Goal: Check status: Check status

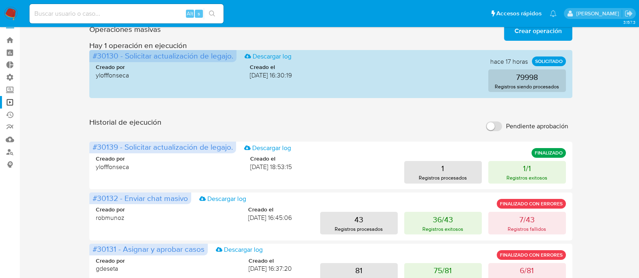
scroll to position [12, 0]
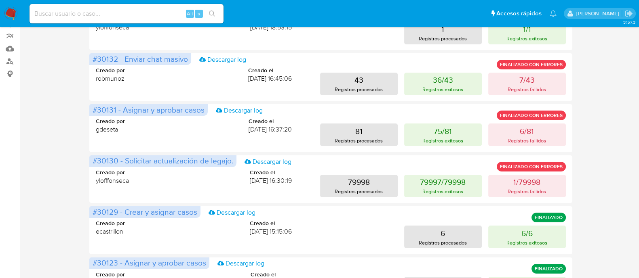
scroll to position [152, 0]
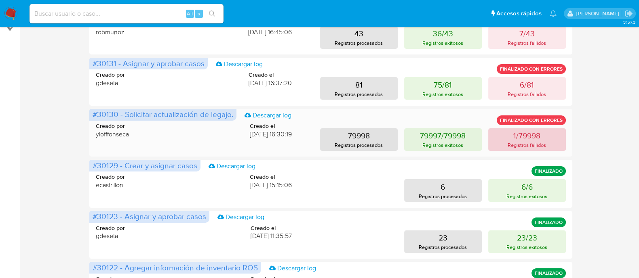
click at [526, 140] on p "1/79998" at bounding box center [526, 135] width 27 height 11
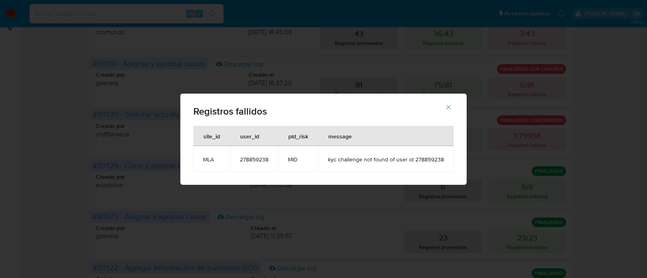
click at [247, 162] on span "278859238" at bounding box center [254, 159] width 29 height 7
click at [455, 109] on button "button" at bounding box center [448, 107] width 28 height 19
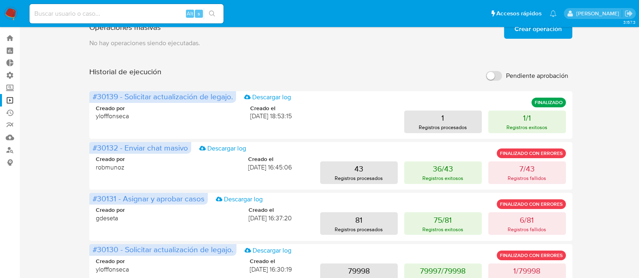
scroll to position [0, 0]
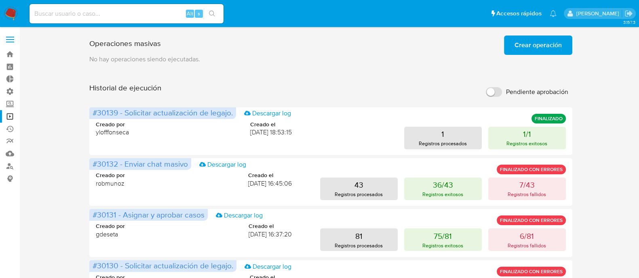
click at [129, 20] on div "Alt s" at bounding box center [127, 13] width 194 height 19
click at [136, 14] on input at bounding box center [127, 13] width 194 height 11
paste input "278859238"
type input "278859238"
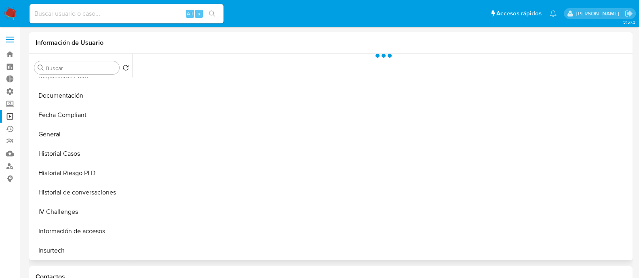
scroll to position [252, 0]
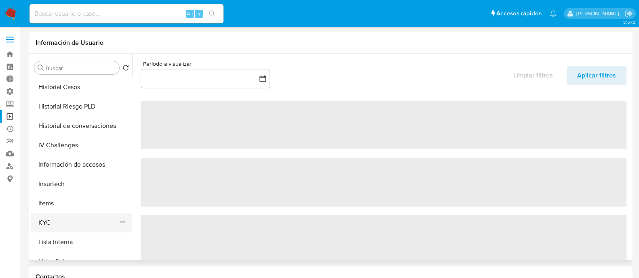
click at [67, 215] on button "KYC" at bounding box center [78, 222] width 95 height 19
select select "10"
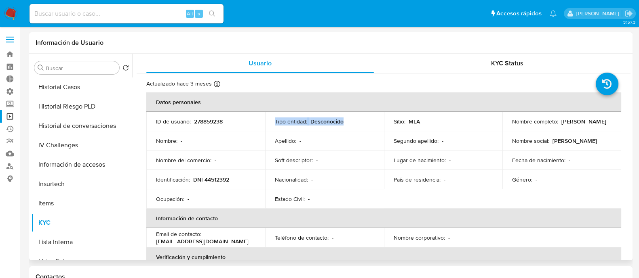
drag, startPoint x: 268, startPoint y: 124, endPoint x: 374, endPoint y: 118, distance: 106.8
click at [374, 118] on td "Tipo entidad : Desconocido" at bounding box center [324, 121] width 119 height 19
click at [491, 65] on span "KYC Status" at bounding box center [507, 63] width 32 height 9
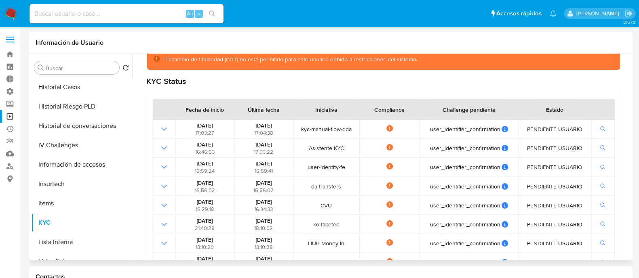
scroll to position [101, 0]
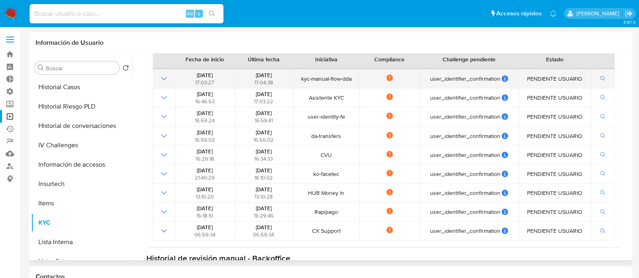
click at [162, 76] on icon "Mostrar operación" at bounding box center [164, 79] width 10 height 10
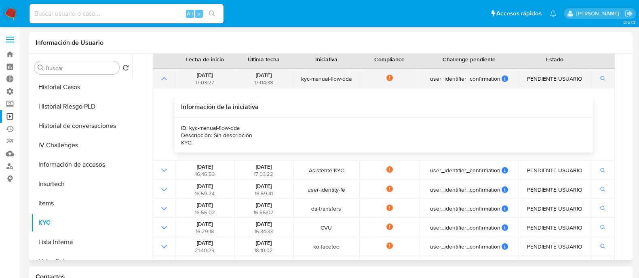
click at [163, 76] on icon "Mostrar operación" at bounding box center [164, 79] width 10 height 10
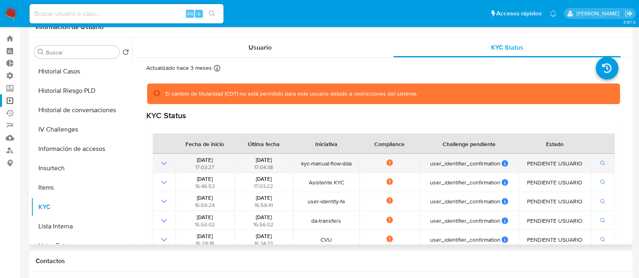
scroll to position [0, 0]
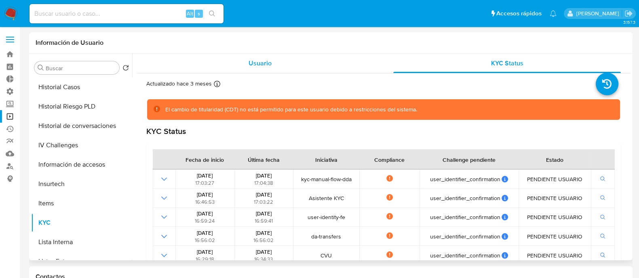
click at [261, 64] on span "Usuario" at bounding box center [260, 63] width 23 height 9
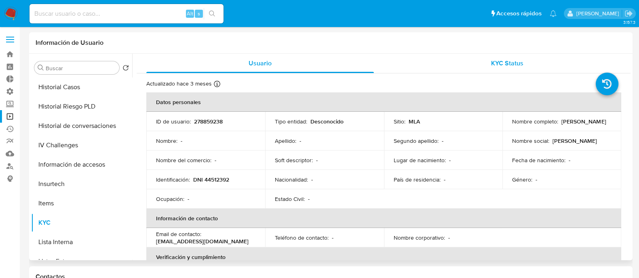
drag, startPoint x: 495, startPoint y: 57, endPoint x: 497, endPoint y: 61, distance: 4.7
click at [496, 58] on div "KYC Status" at bounding box center [507, 63] width 228 height 19
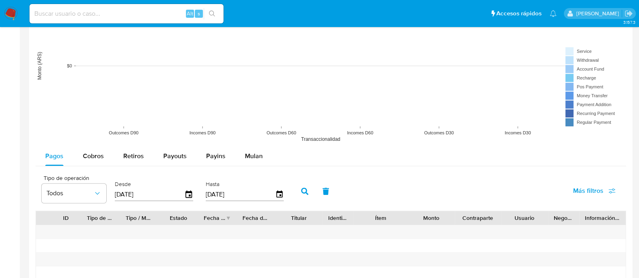
scroll to position [757, 0]
